Goal: Book appointment/travel/reservation

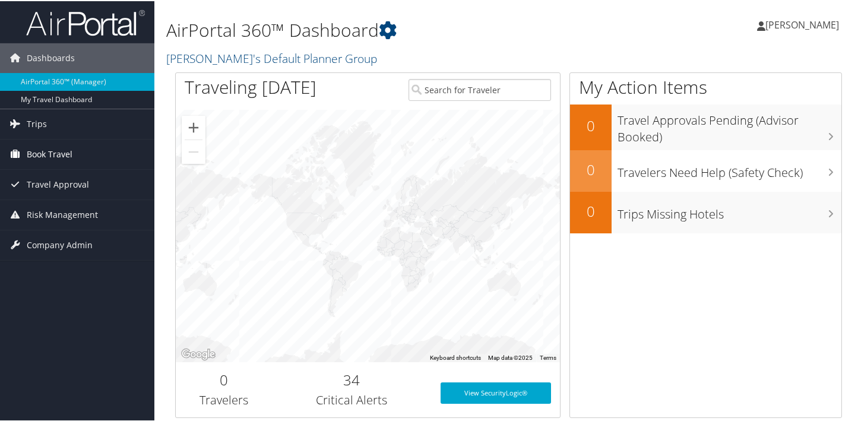
click at [59, 153] on span "Book Travel" at bounding box center [50, 153] width 46 height 30
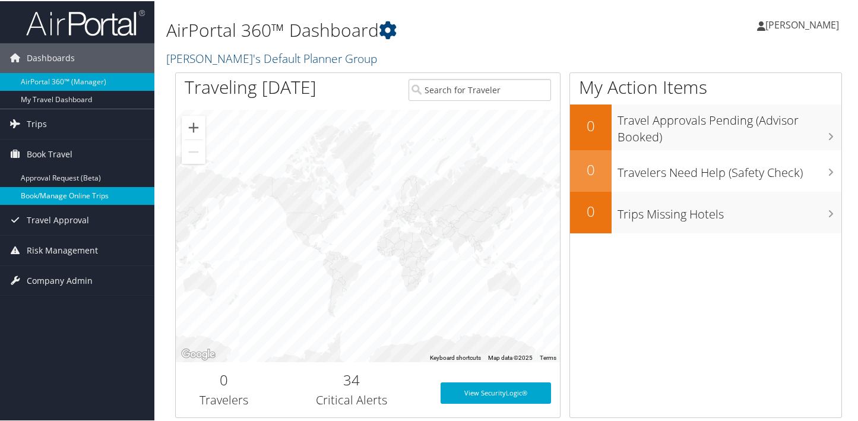
click at [61, 195] on link "Book/Manage Online Trips" at bounding box center [77, 195] width 154 height 18
